Goal: Find specific page/section: Find specific page/section

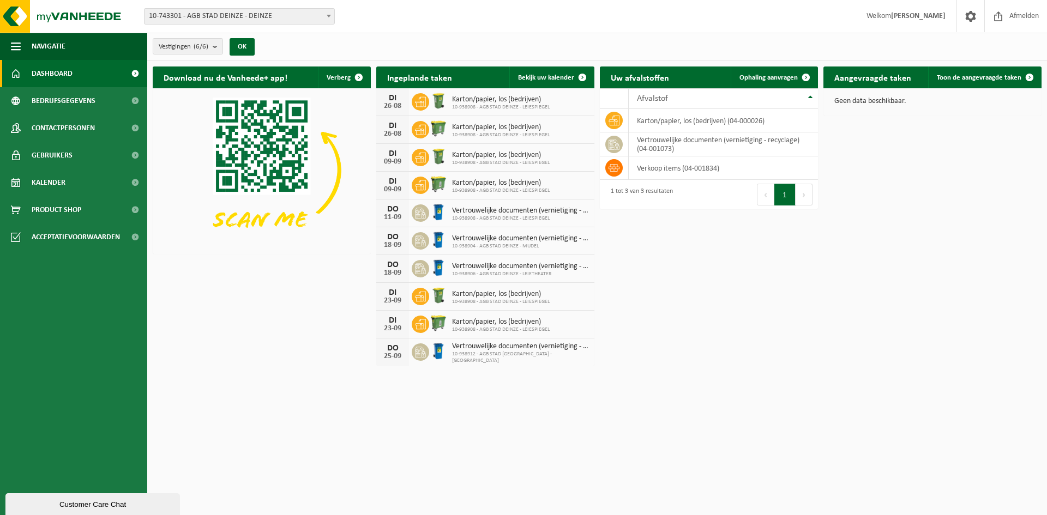
click at [220, 10] on span "10-743301 - AGB STAD DEINZE - DEINZE" at bounding box center [239, 16] width 190 height 15
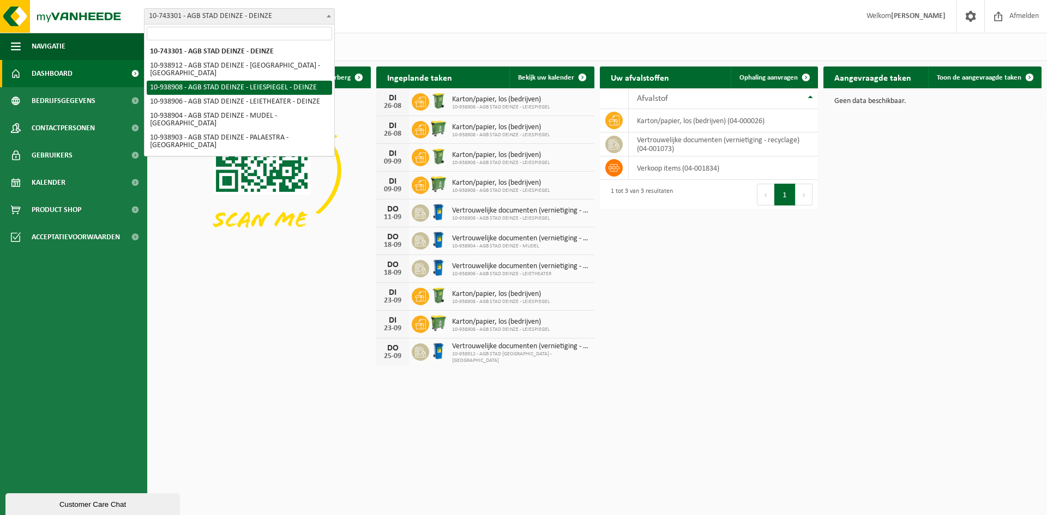
select select "138162"
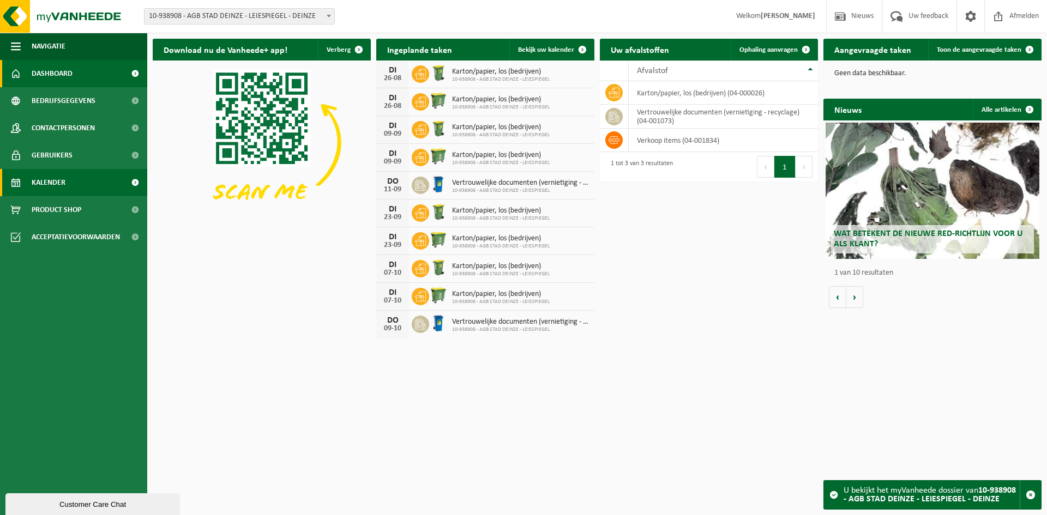
click at [73, 179] on link "Kalender" at bounding box center [73, 182] width 147 height 27
